Goal: Task Accomplishment & Management: Complete application form

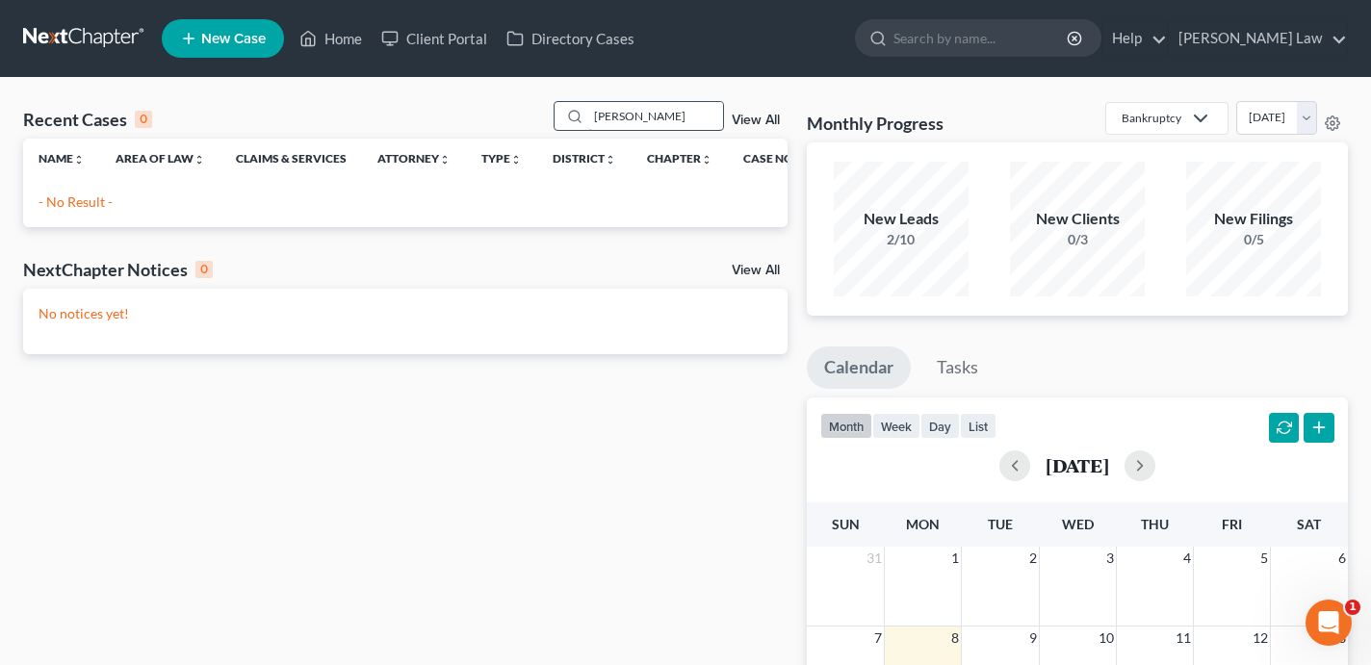
click at [664, 123] on input "[PERSON_NAME]" at bounding box center [655, 116] width 135 height 28
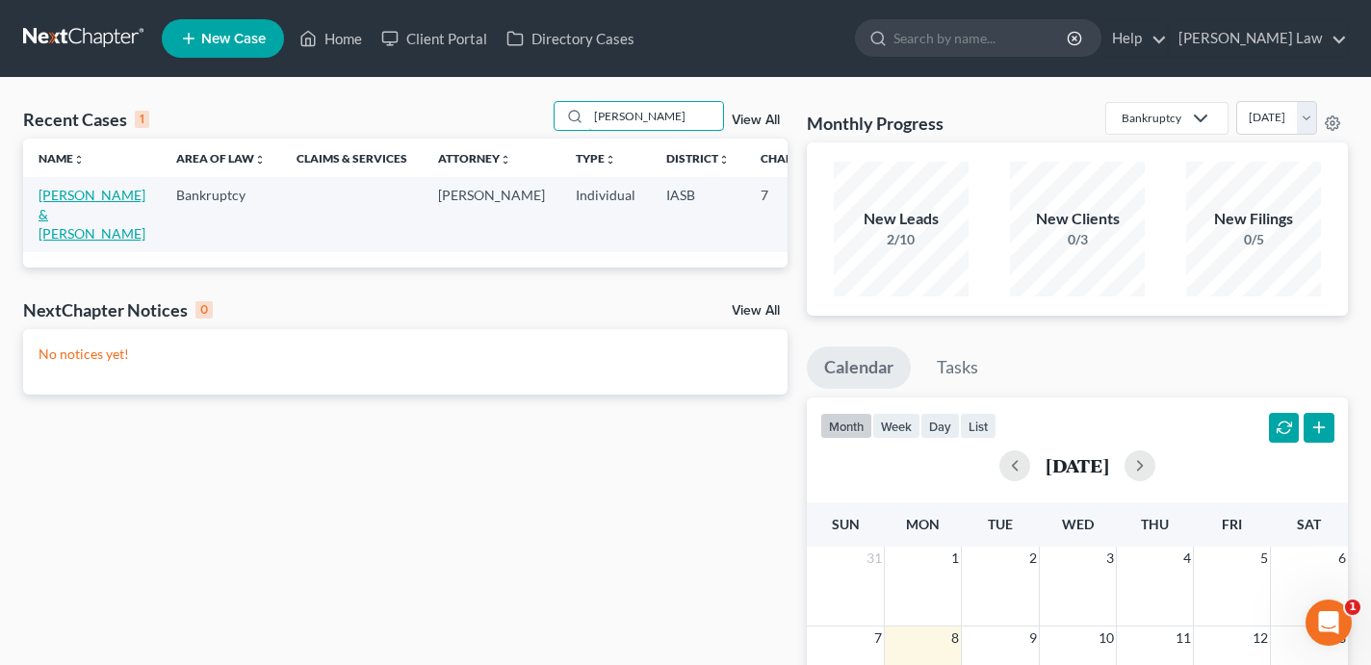
type input "[PERSON_NAME]"
click at [65, 215] on link "[PERSON_NAME] & [PERSON_NAME]" at bounding box center [92, 214] width 107 height 55
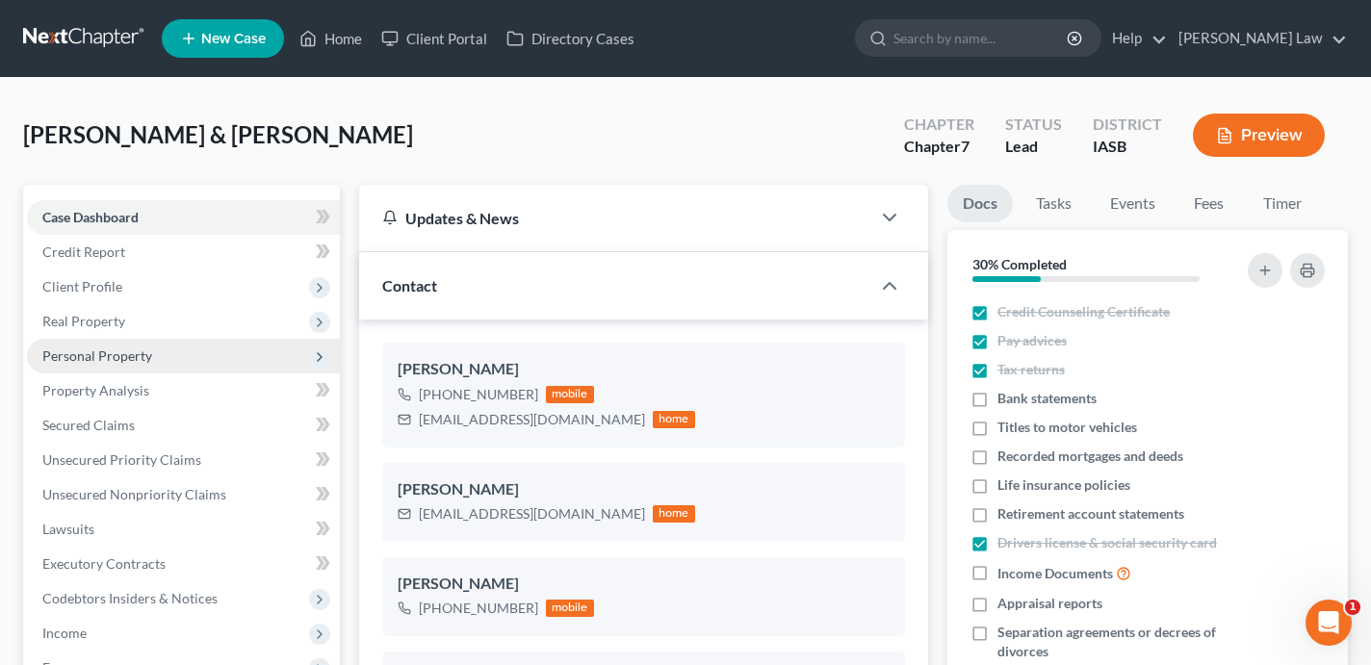
scroll to position [3663, 0]
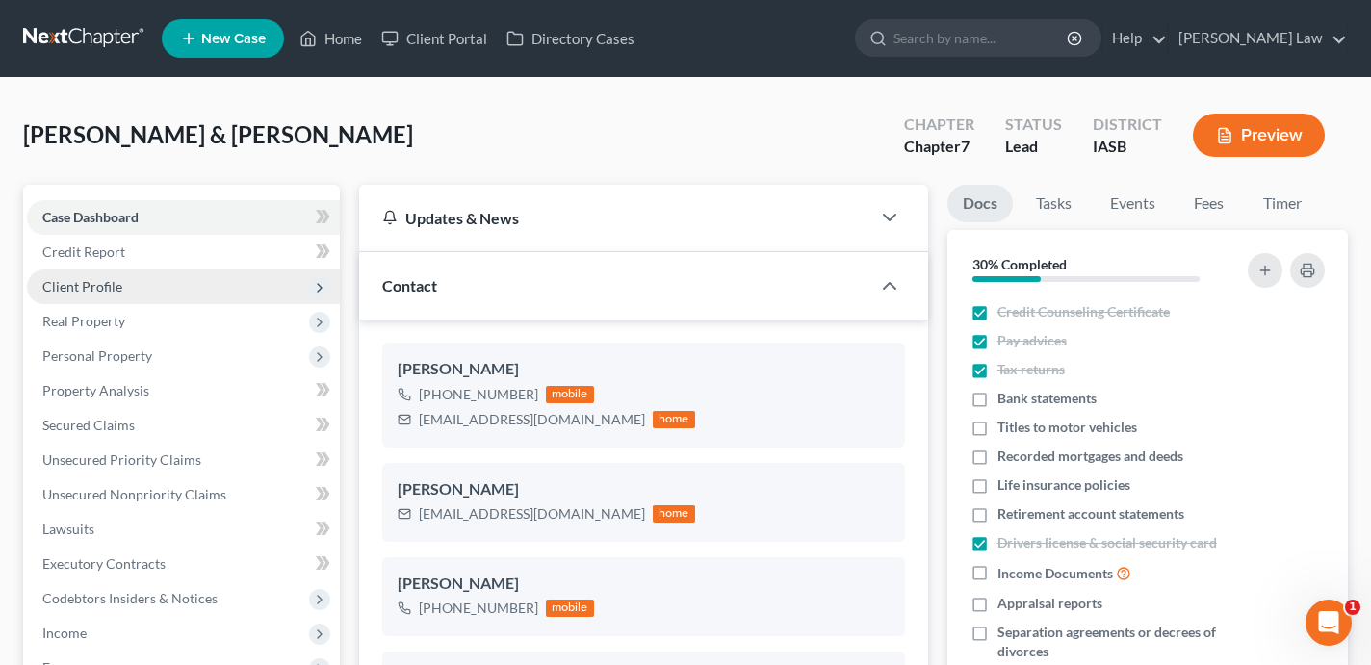
click at [173, 293] on span "Client Profile" at bounding box center [183, 287] width 313 height 35
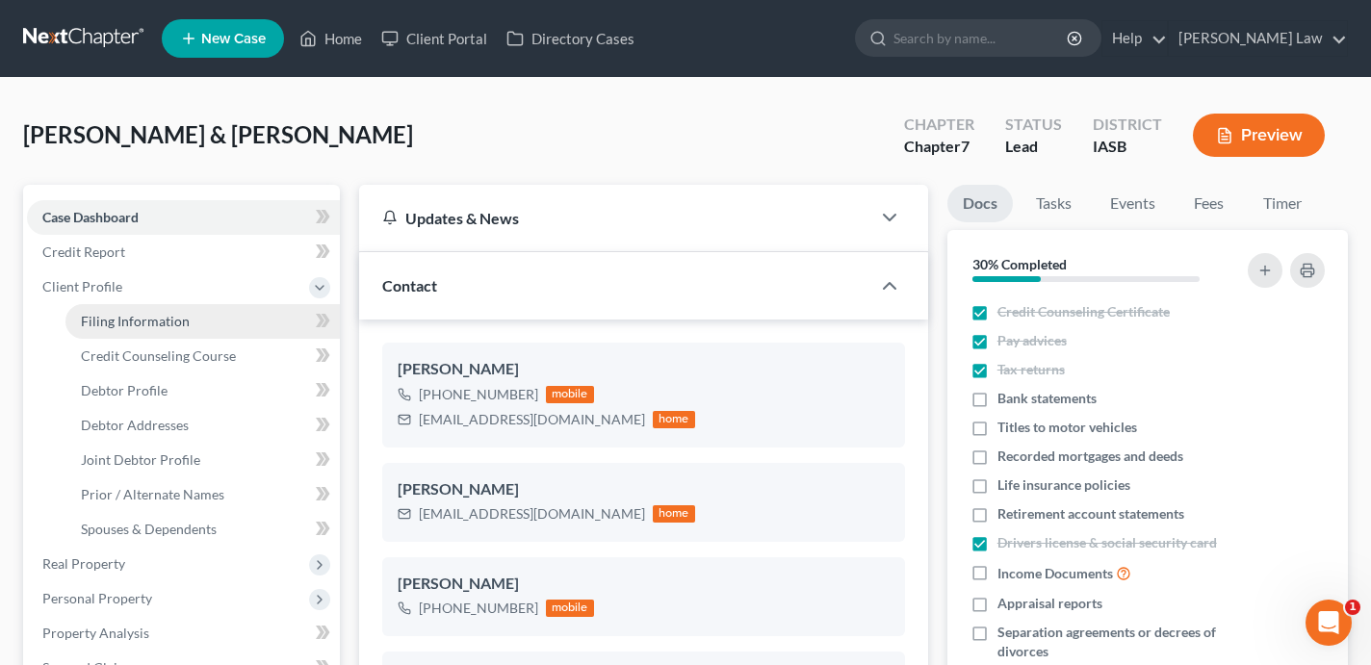
click at [180, 323] on span "Filing Information" at bounding box center [135, 321] width 109 height 16
select select "1"
select select "0"
select select "30"
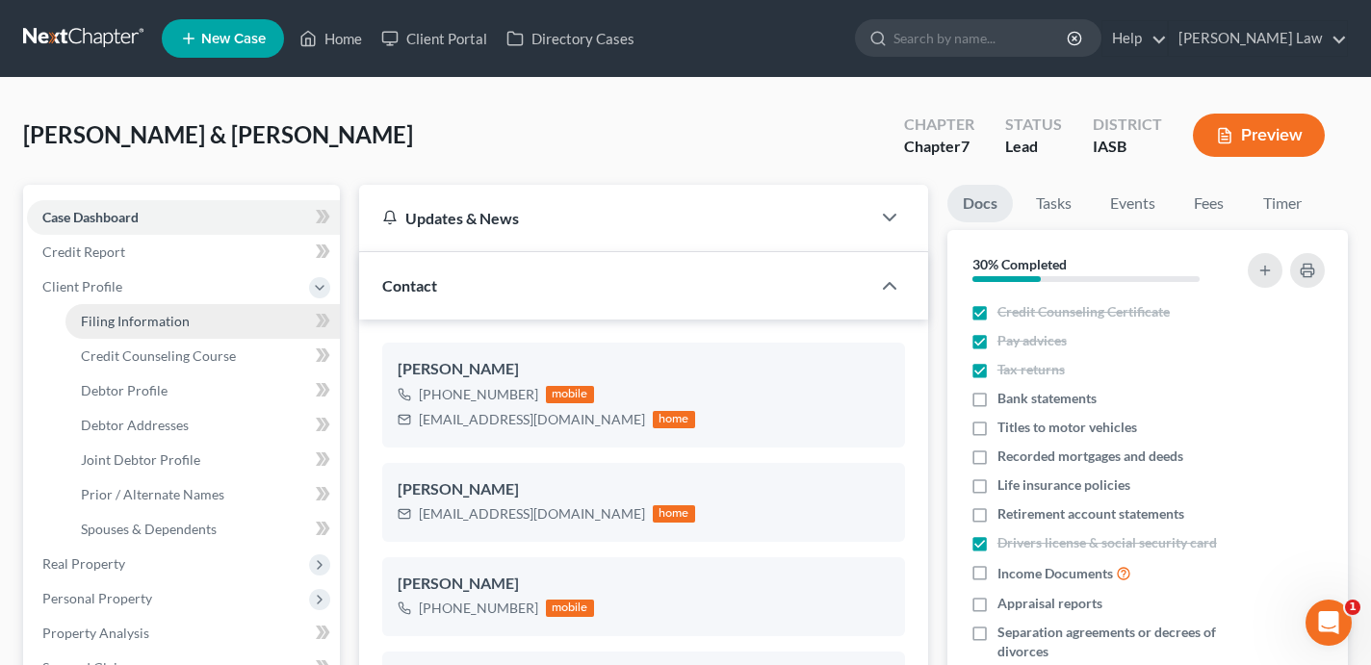
select select "0"
select select "45"
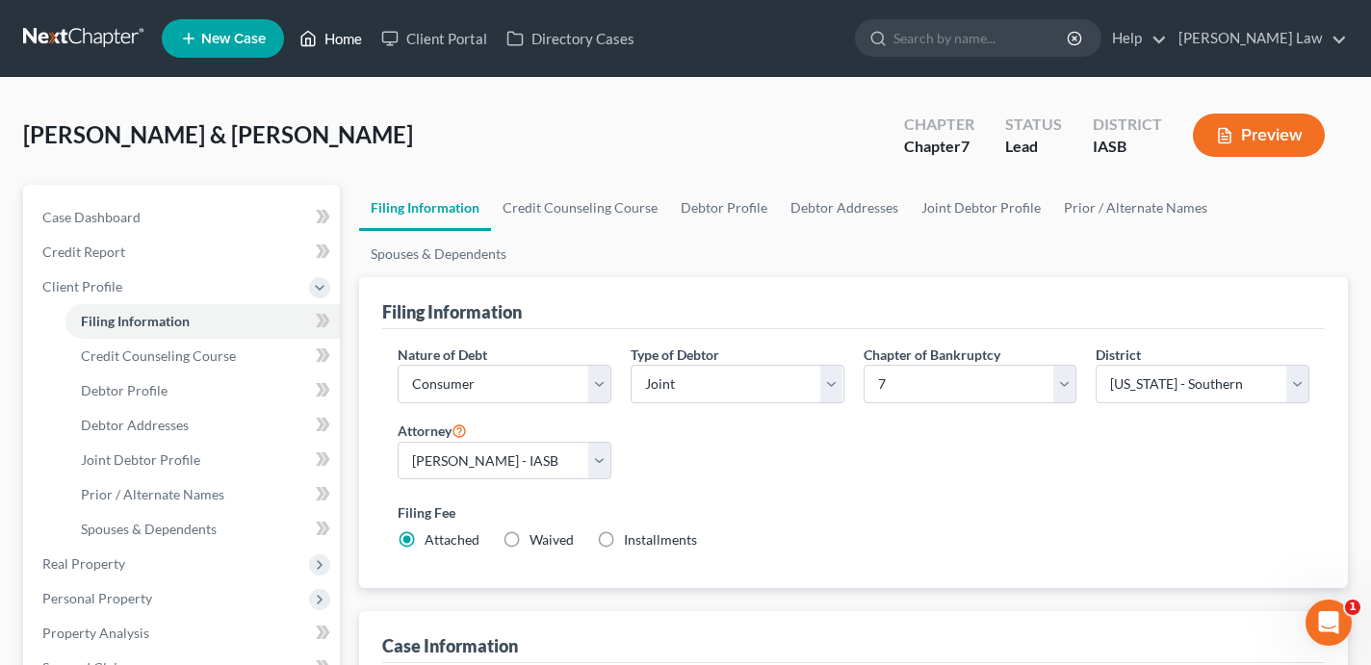
click at [337, 46] on link "Home" at bounding box center [331, 38] width 82 height 35
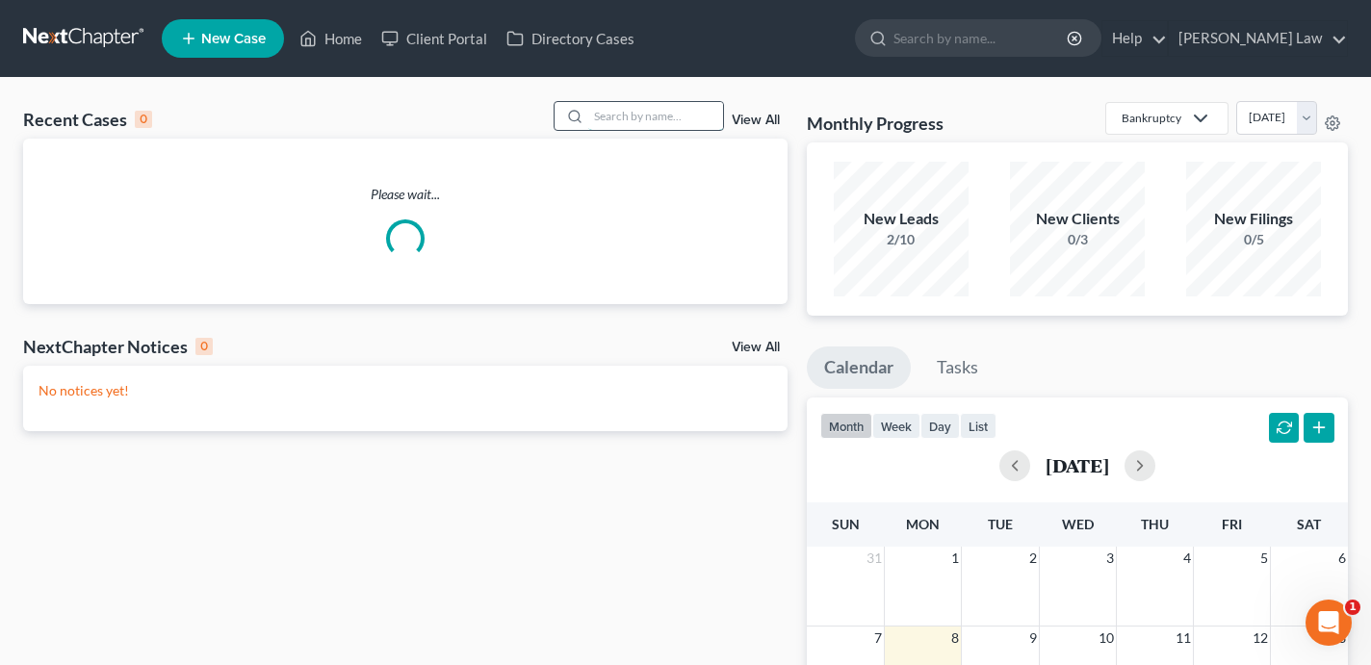
click at [673, 123] on input "search" at bounding box center [655, 116] width 135 height 28
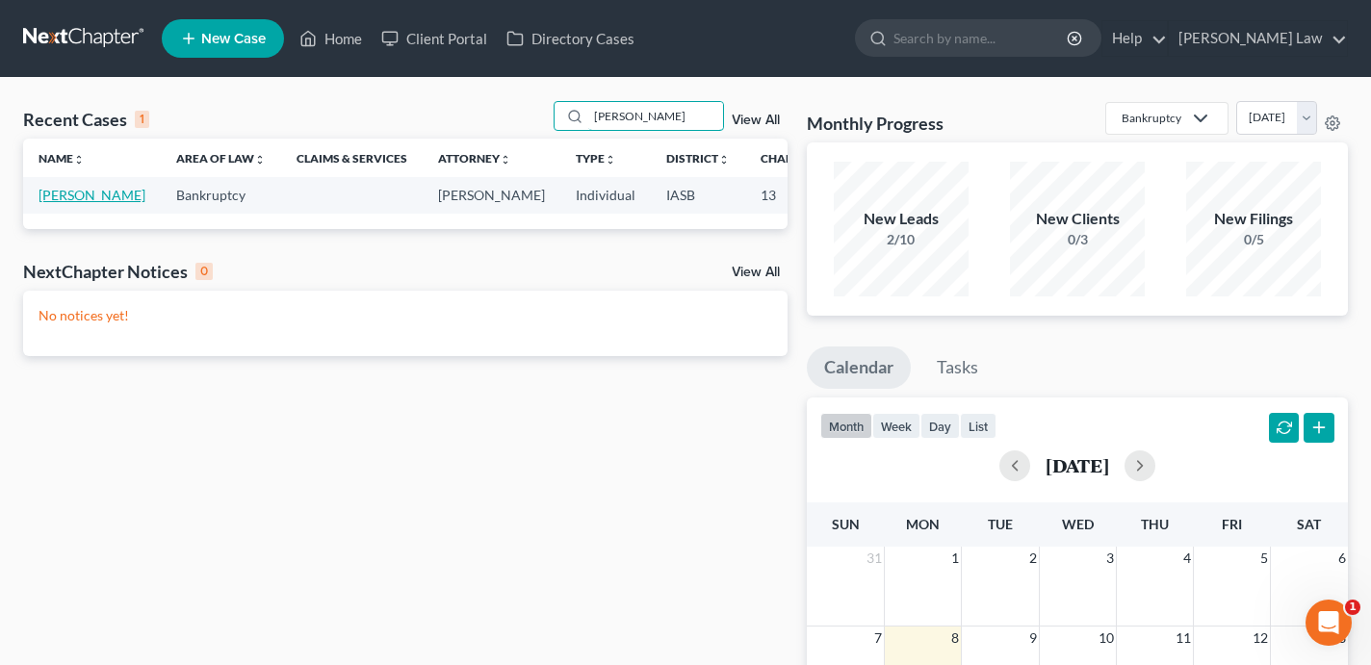
type input "[PERSON_NAME]"
click at [59, 203] on link "[PERSON_NAME]" at bounding box center [92, 195] width 107 height 16
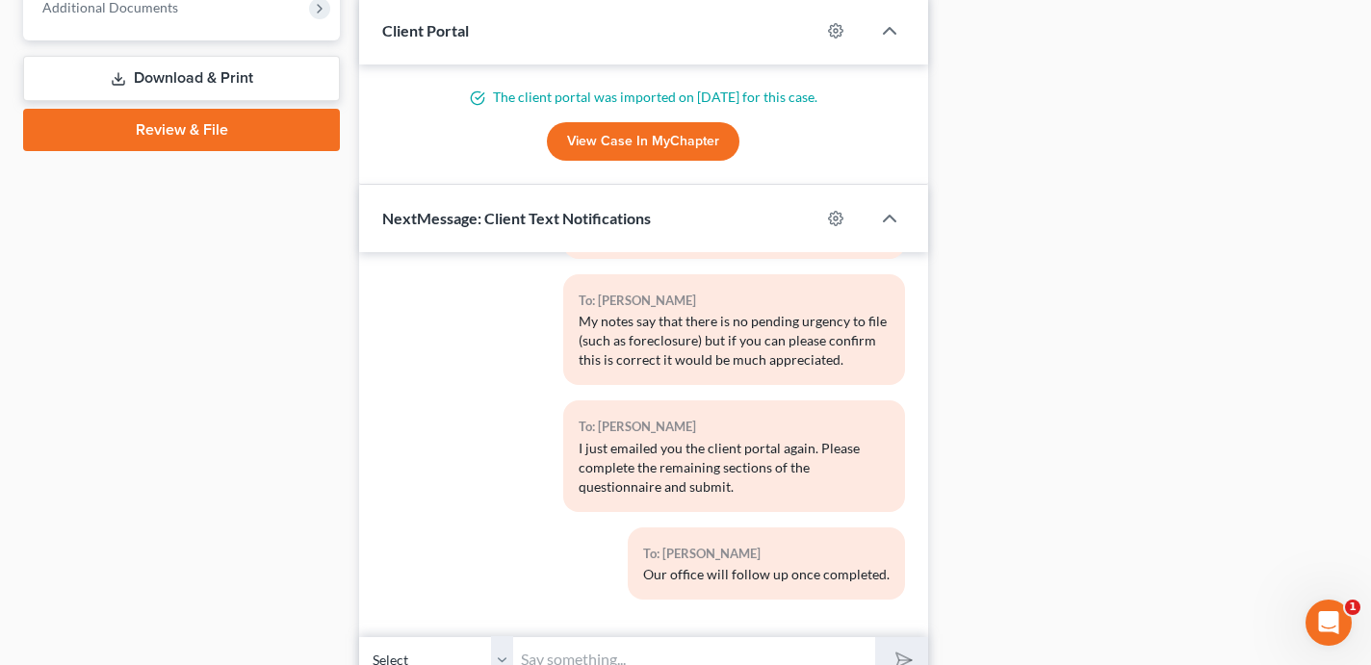
scroll to position [735, 0]
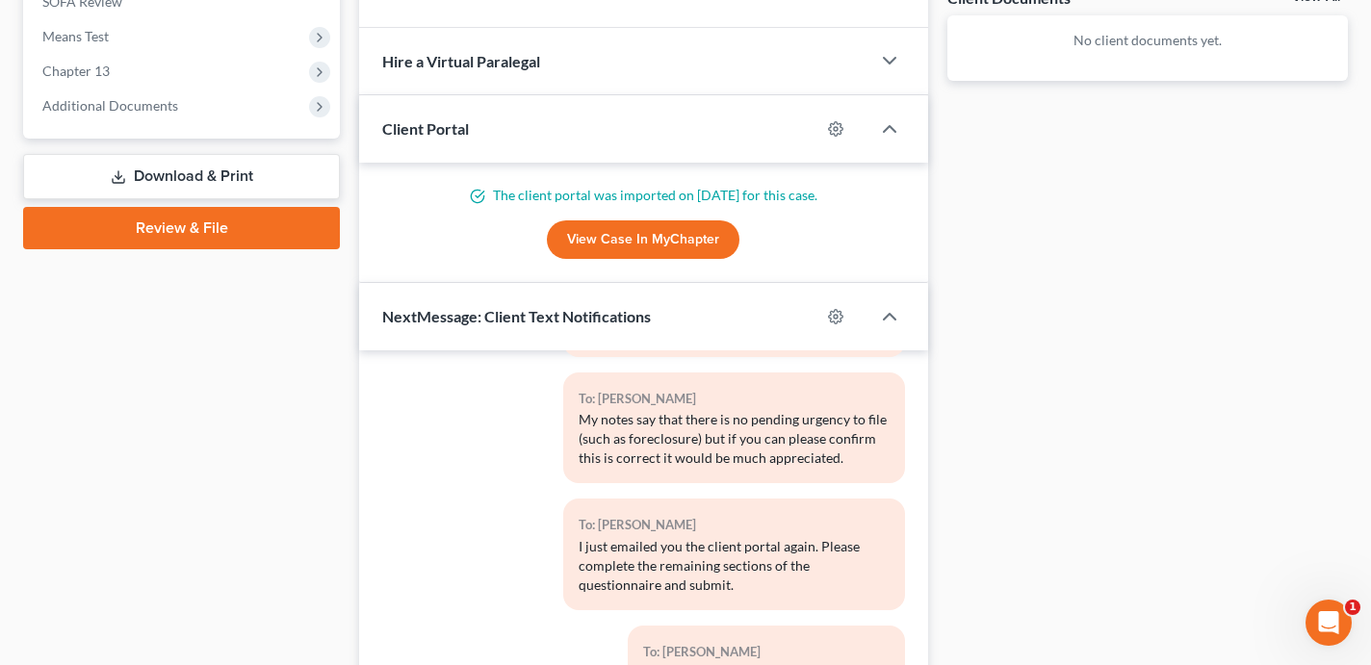
click at [188, 234] on link "Review & File" at bounding box center [181, 228] width 317 height 42
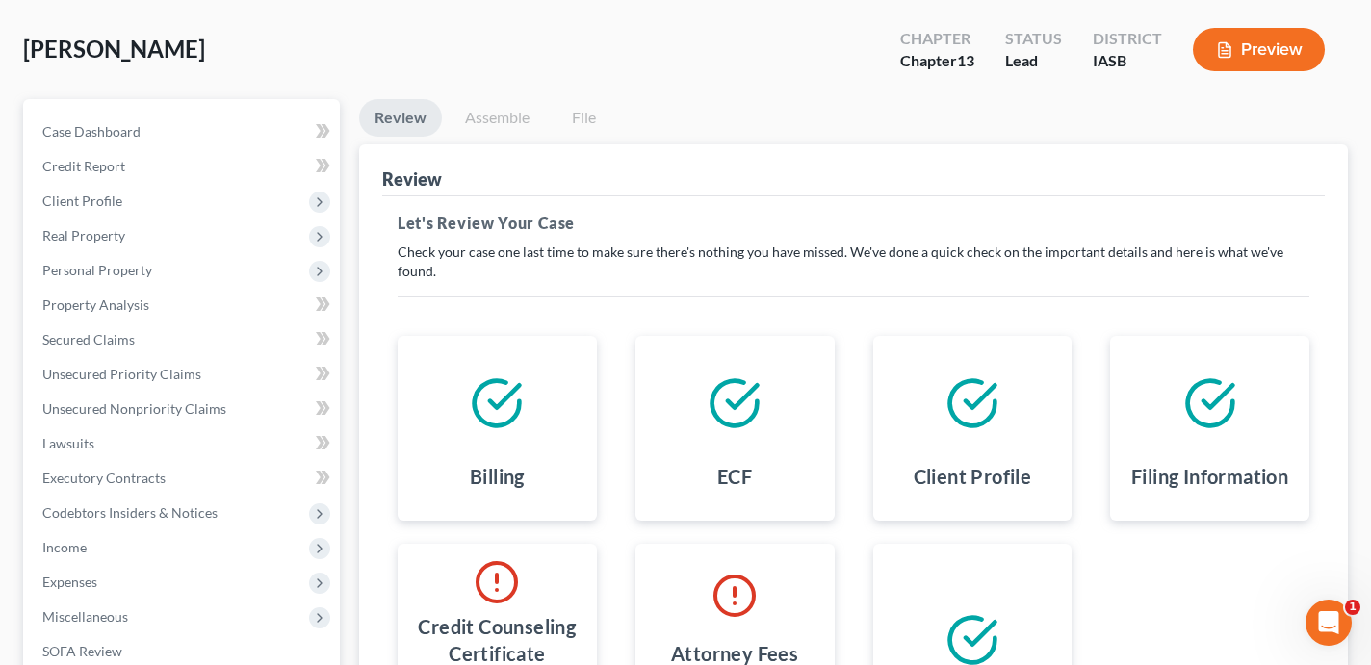
scroll to position [17, 0]
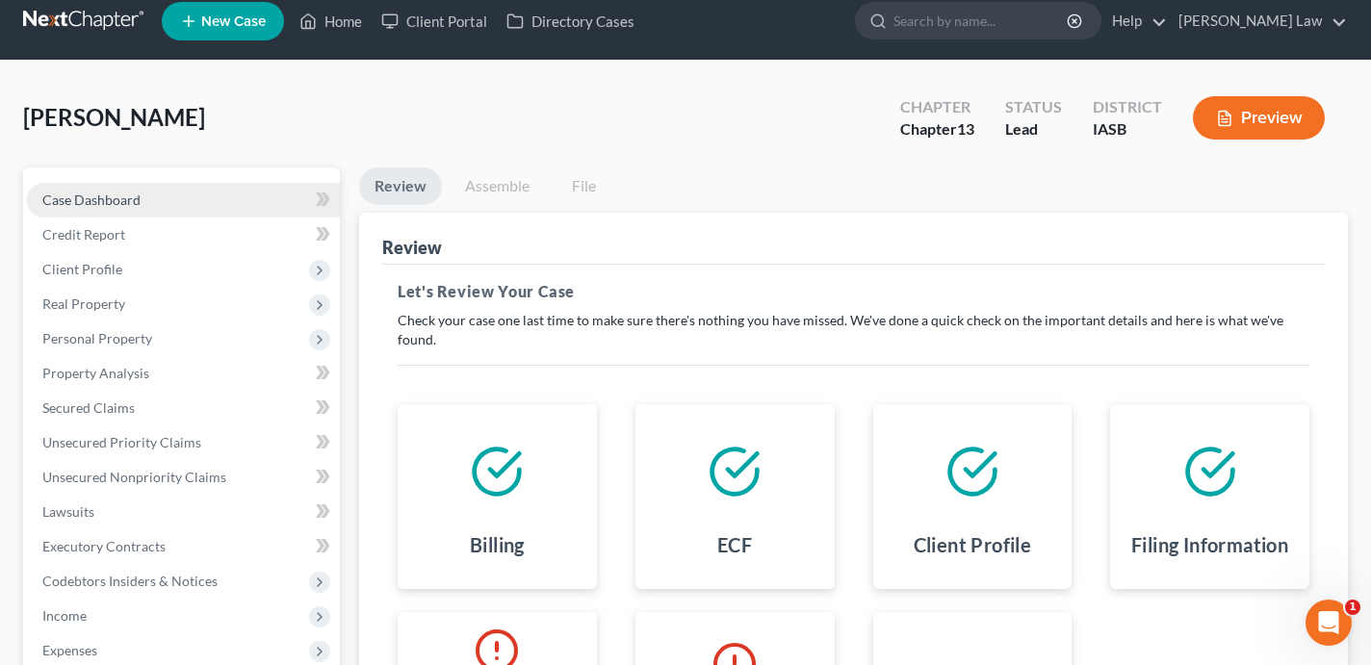
click at [234, 200] on link "Case Dashboard" at bounding box center [183, 200] width 313 height 35
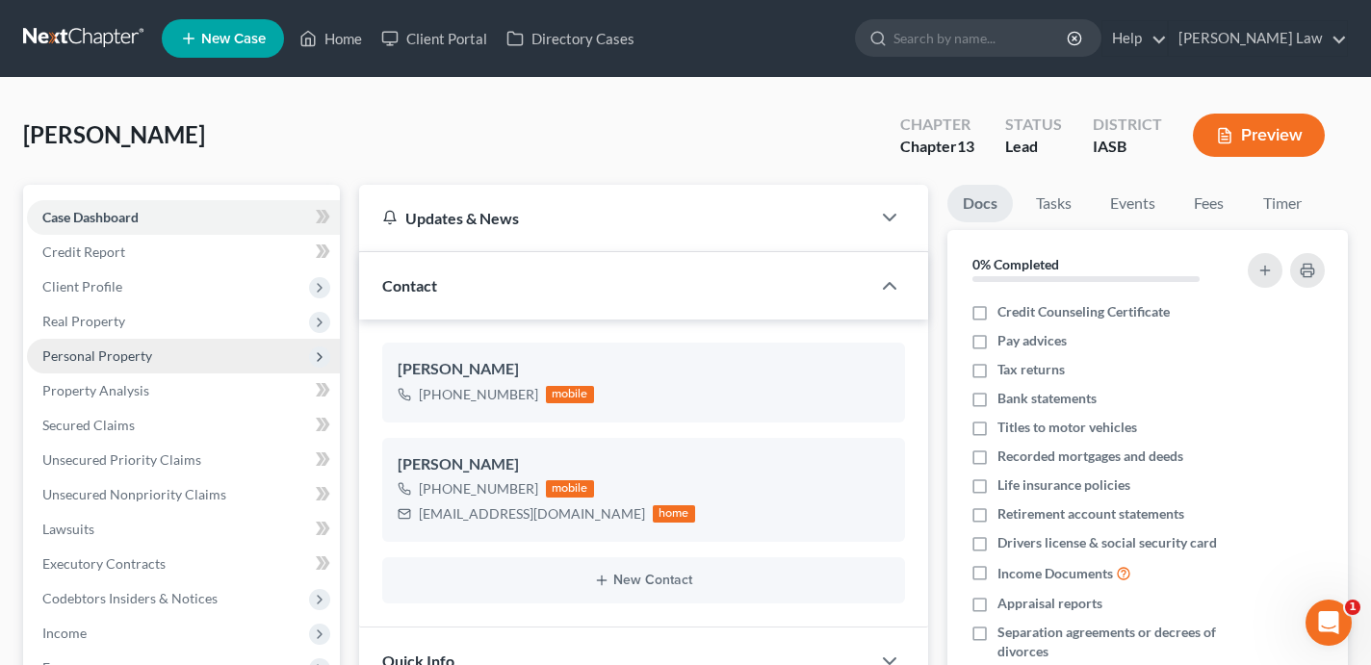
scroll to position [348, 0]
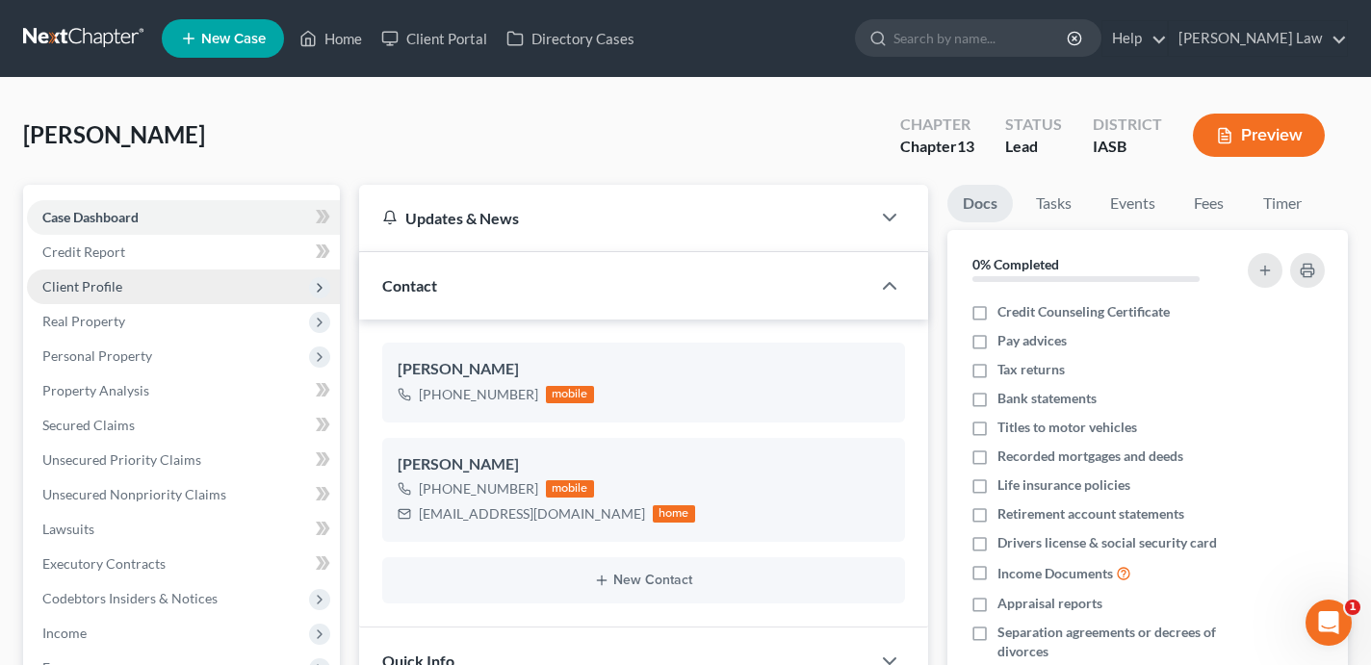
click at [197, 281] on span "Client Profile" at bounding box center [183, 287] width 313 height 35
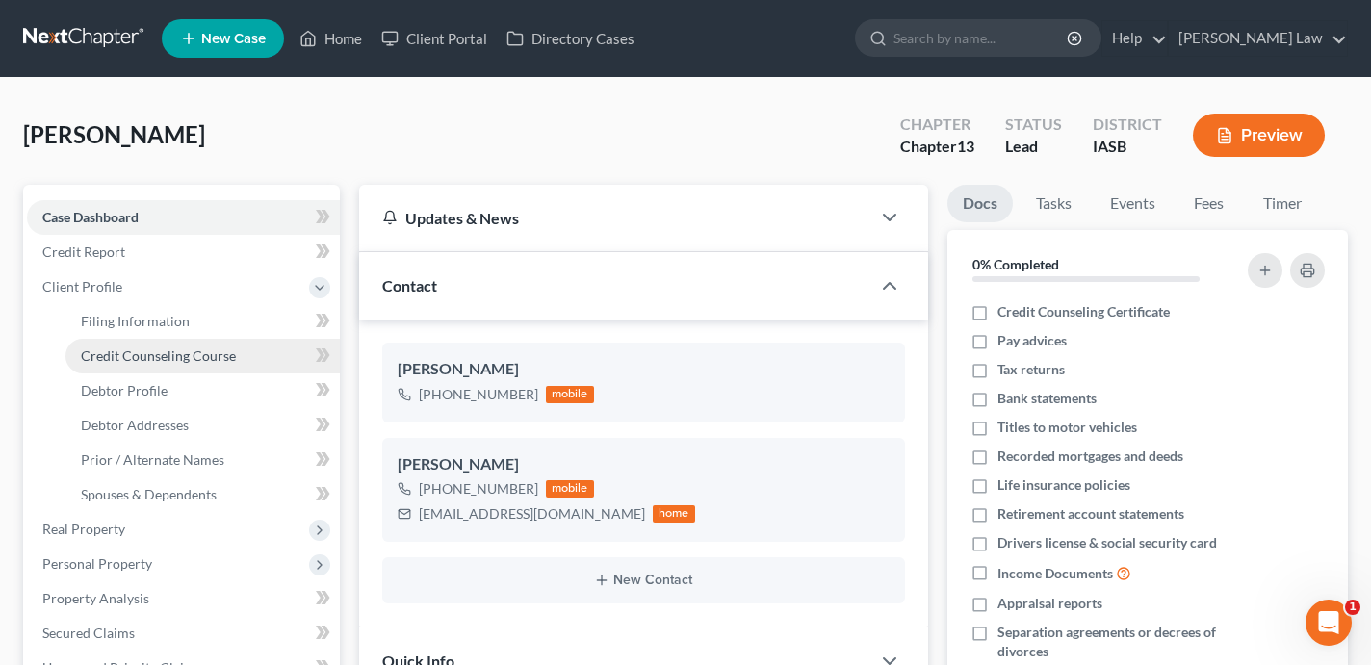
click at [203, 351] on span "Credit Counseling Course" at bounding box center [158, 355] width 155 height 16
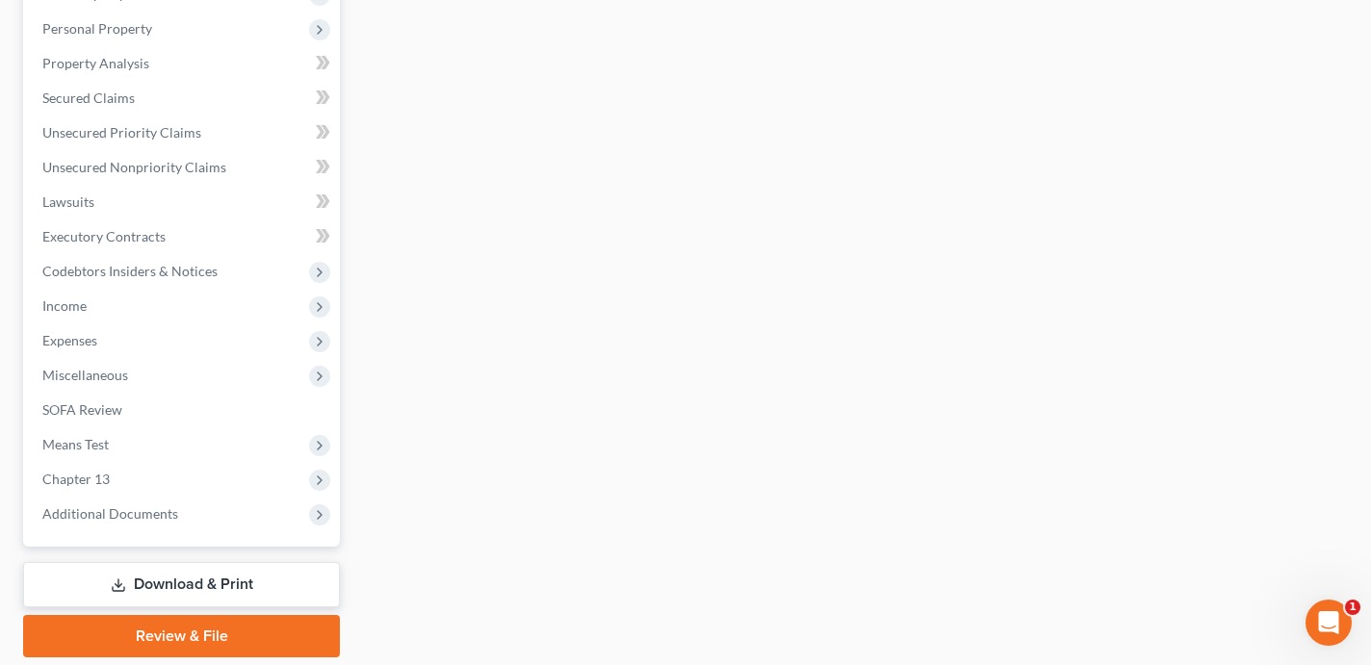
scroll to position [599, 0]
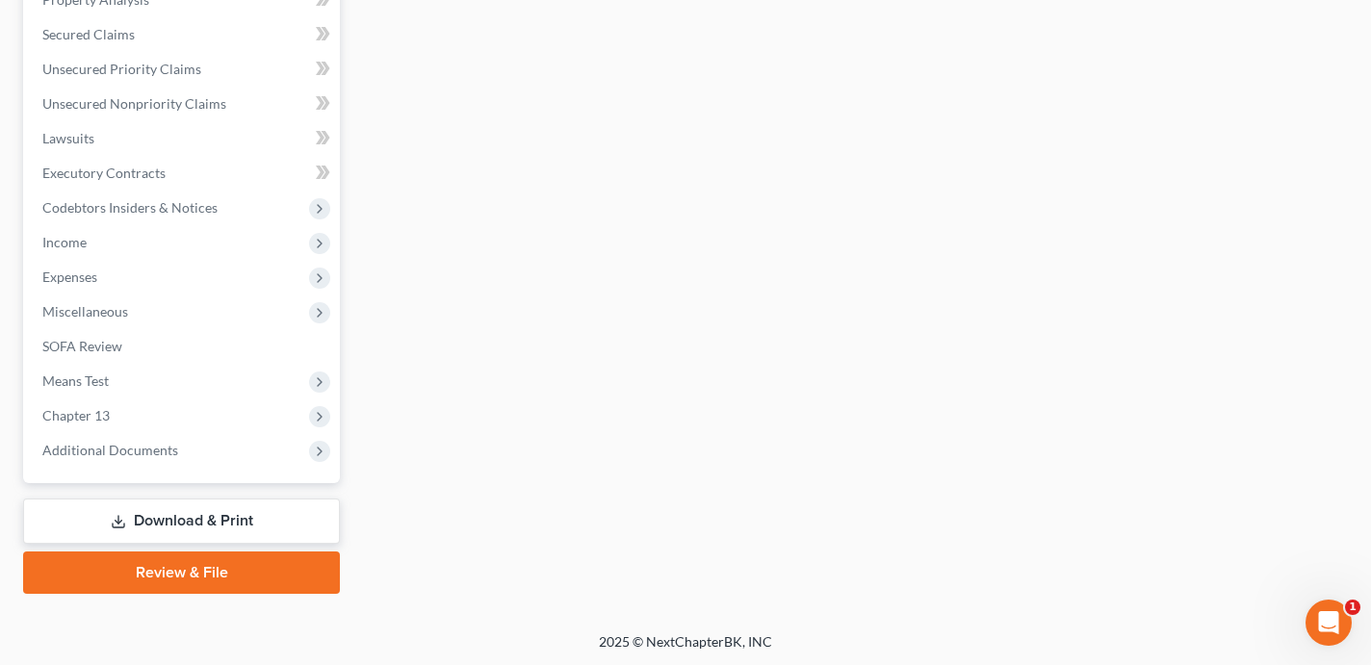
click at [219, 563] on link "Review & File" at bounding box center [181, 573] width 317 height 42
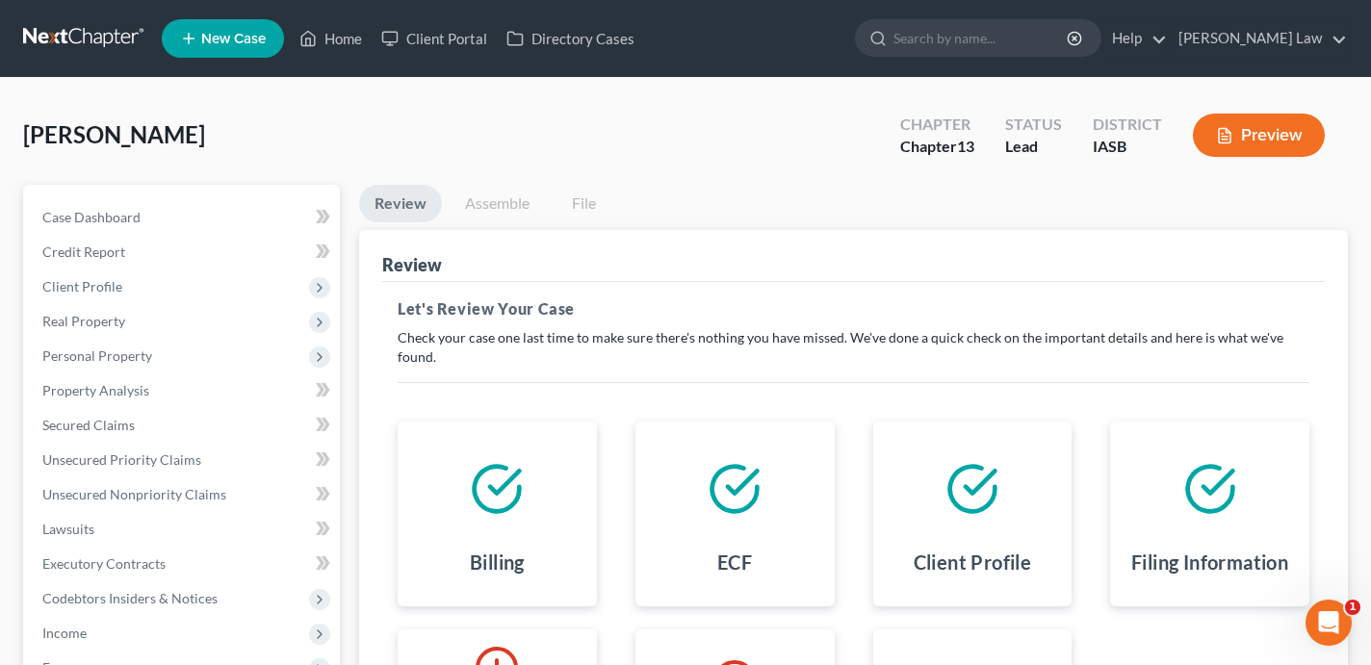
click at [492, 199] on link "Assemble" at bounding box center [497, 204] width 95 height 38
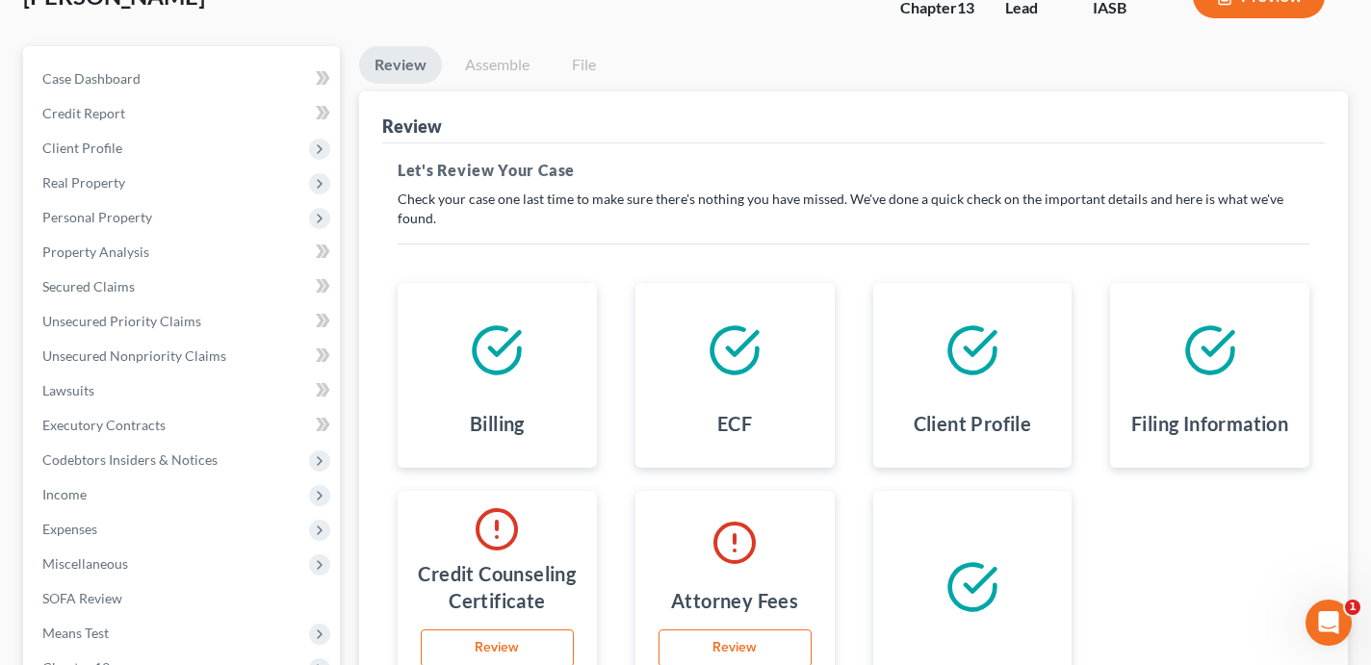
scroll to position [347, 0]
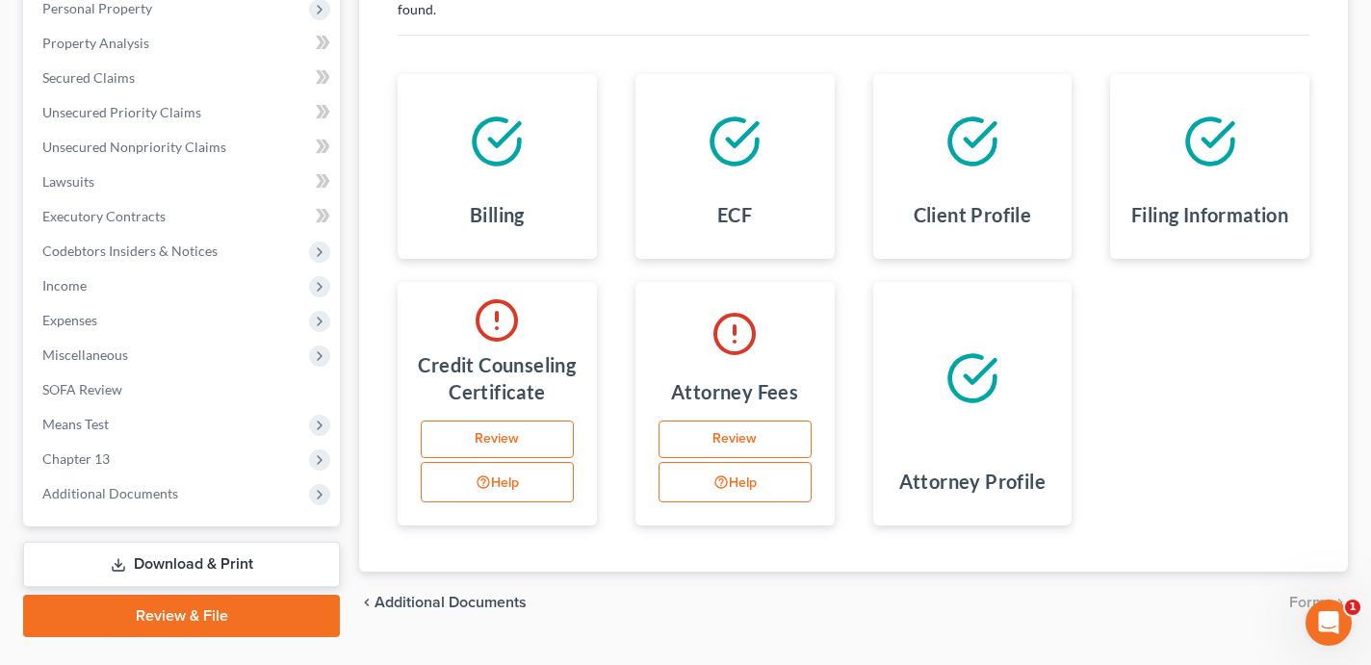
click at [761, 442] on link "Review" at bounding box center [734, 440] width 153 height 39
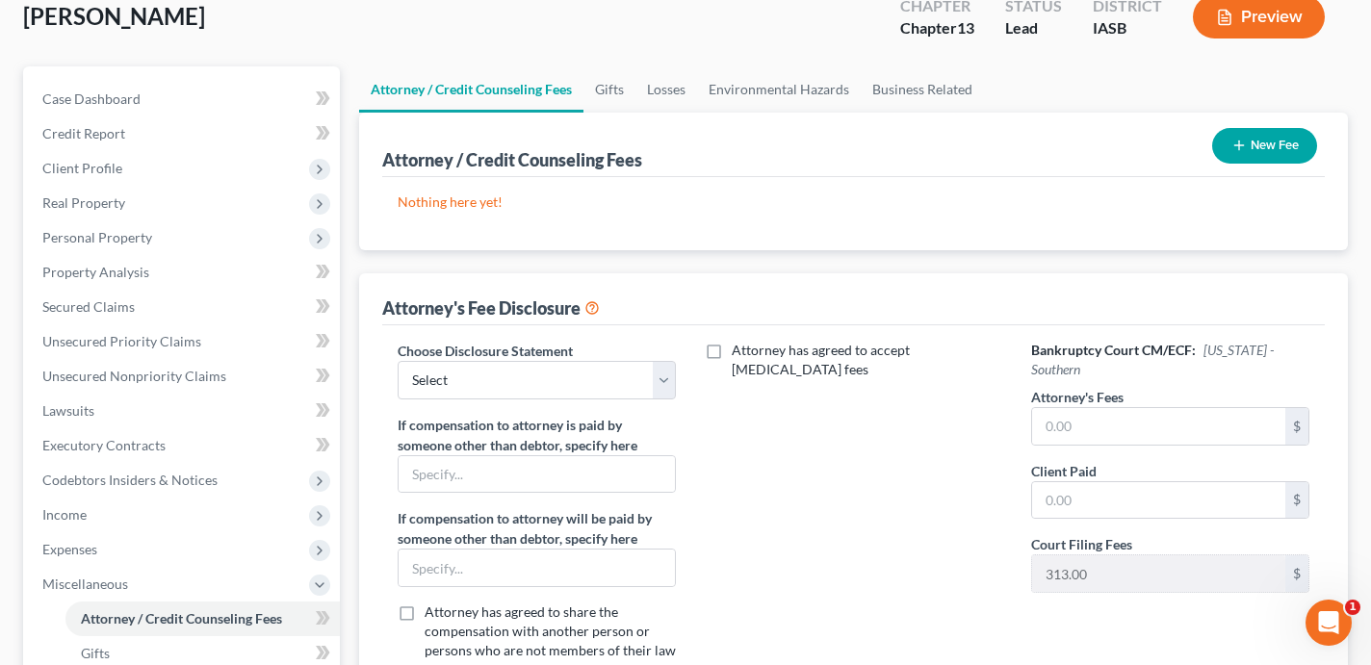
scroll to position [208, 0]
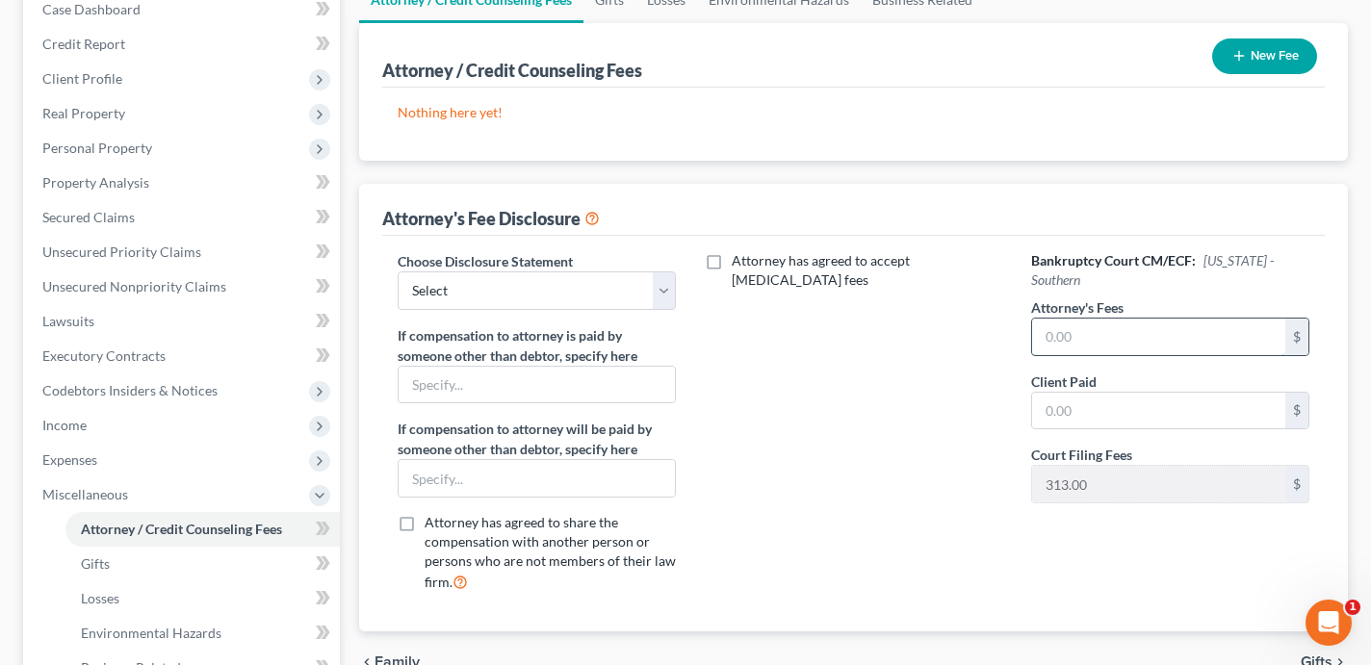
click at [1129, 327] on input "text" at bounding box center [1158, 337] width 253 height 37
type input "1,500"
click at [1128, 393] on input "text" at bounding box center [1158, 411] width 253 height 37
type input "4"
type input "75"
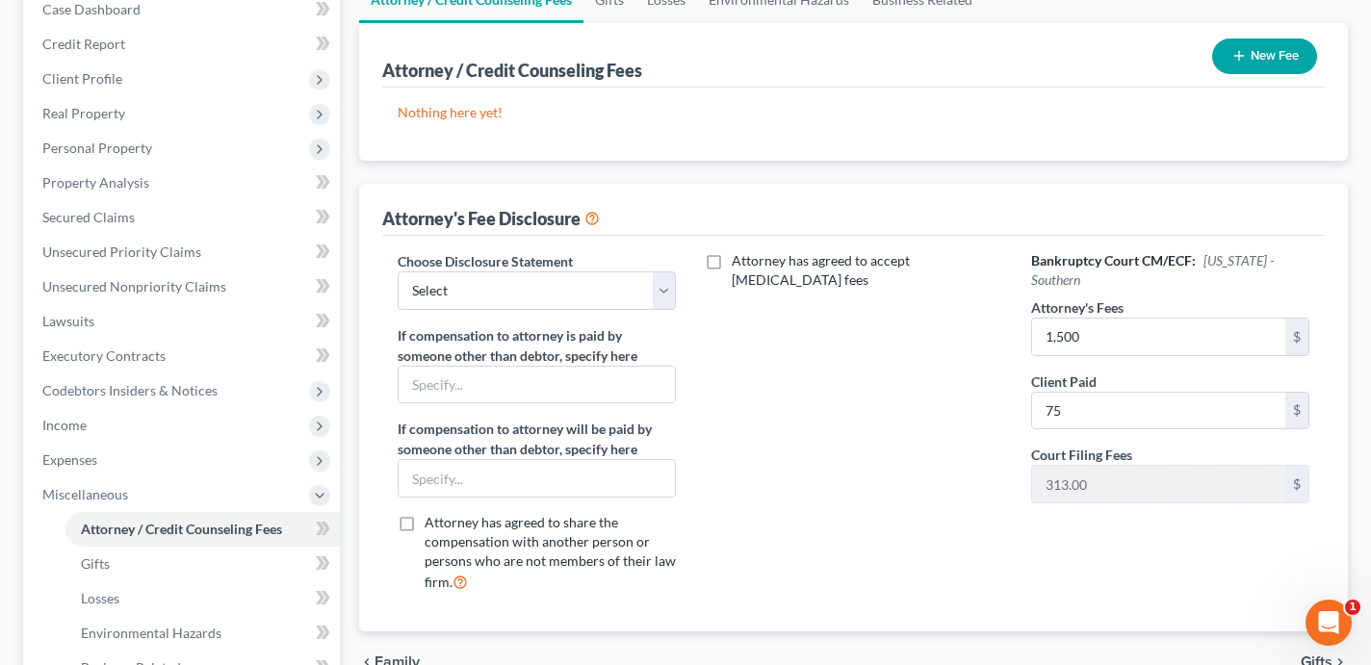
click at [879, 494] on div "Attorney has agreed to accept [MEDICAL_DATA] fees" at bounding box center [853, 429] width 317 height 357
click at [535, 268] on label "Choose Disclosure Statement" at bounding box center [485, 261] width 175 height 20
click at [535, 284] on select "Select [PERSON_NAME]" at bounding box center [537, 290] width 278 height 39
select select "0"
click at [398, 271] on select "Select [PERSON_NAME]" at bounding box center [537, 290] width 278 height 39
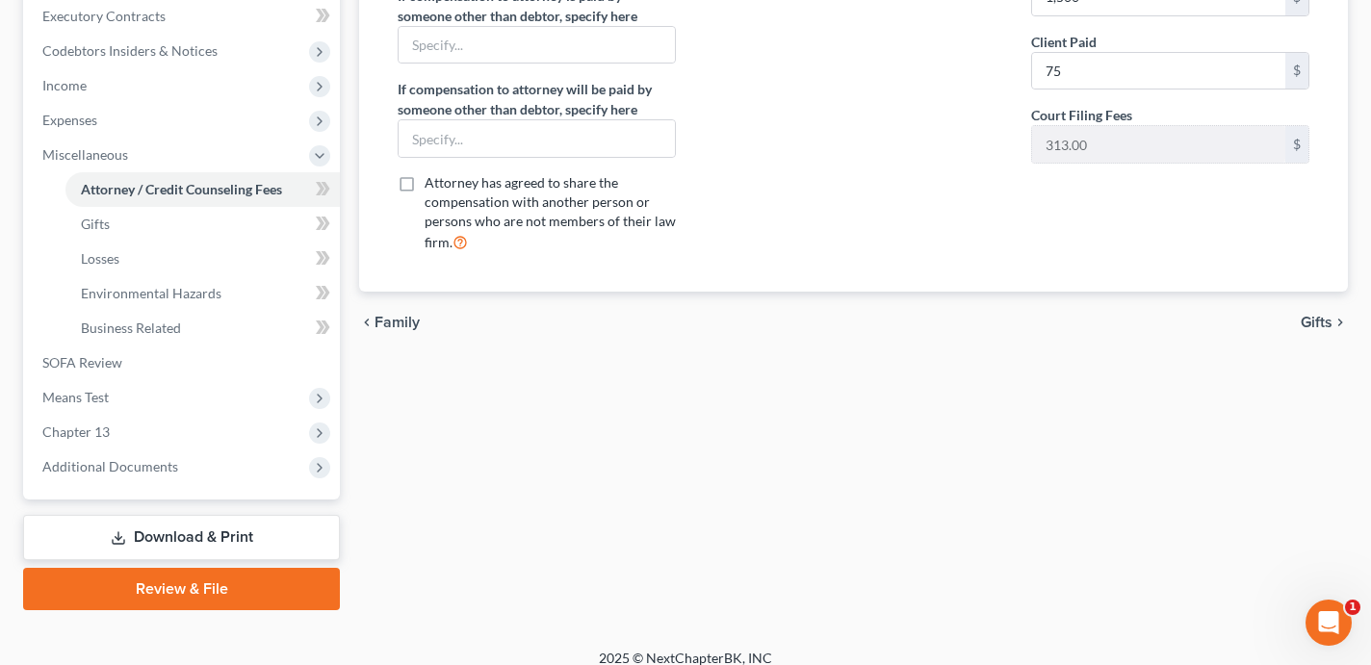
scroll to position [559, 0]
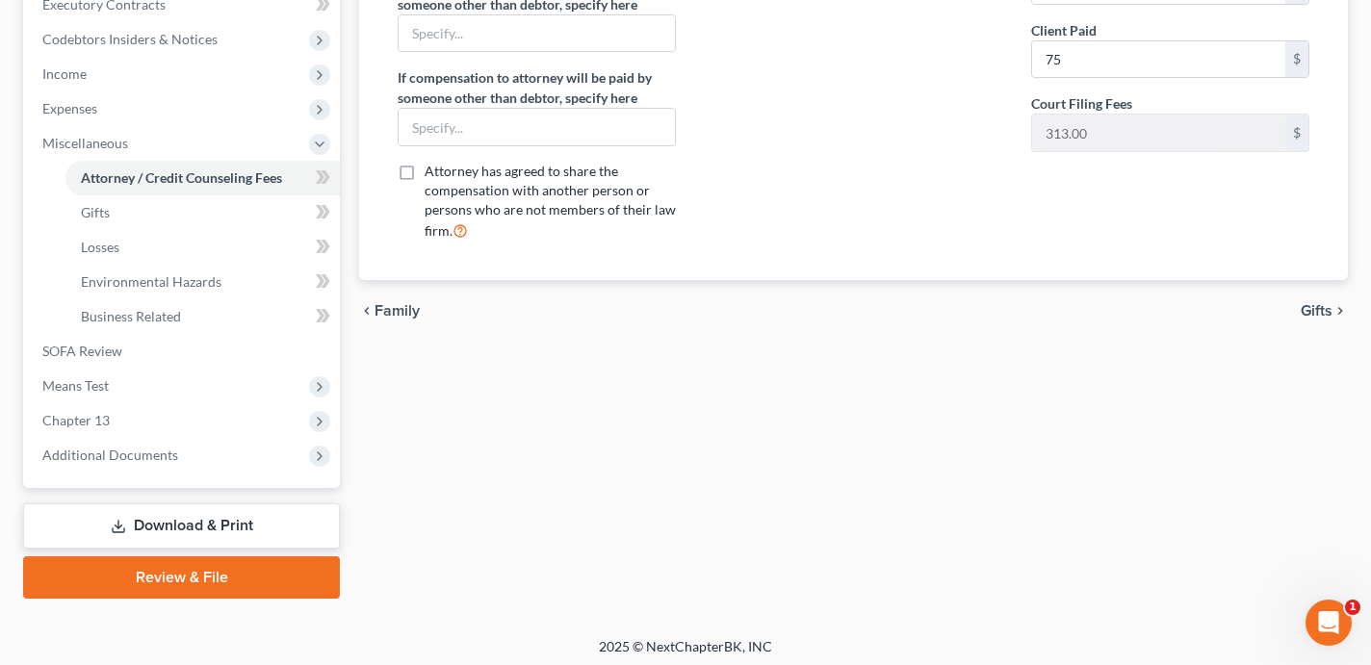
click at [300, 576] on link "Review & File" at bounding box center [181, 577] width 317 height 42
